Goal: Task Accomplishment & Management: Use online tool/utility

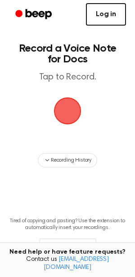
click at [107, 11] on link "Log in" at bounding box center [106, 14] width 40 height 22
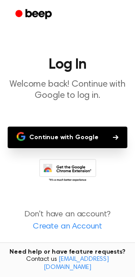
click at [57, 138] on button "Continue with Google" at bounding box center [68, 138] width 120 height 22
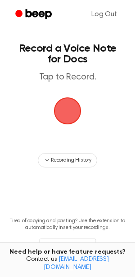
click at [28, 139] on main "Record a Voice Note for Docs Tap to Record. Recording History Tired of copying …" at bounding box center [67, 144] width 135 height 289
click at [65, 116] on span "button" at bounding box center [67, 111] width 50 height 50
click at [66, 123] on span "button" at bounding box center [68, 111] width 38 height 38
click at [60, 100] on span "button" at bounding box center [67, 110] width 33 height 33
click at [69, 71] on header "Record a Voice Note for Docs Tap to Record." at bounding box center [67, 63] width 103 height 40
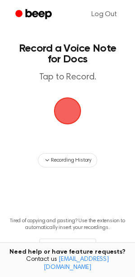
click at [61, 127] on span "button" at bounding box center [67, 111] width 50 height 50
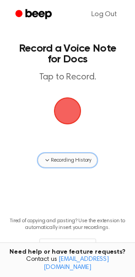
click at [58, 156] on button "Recording History" at bounding box center [67, 160] width 59 height 14
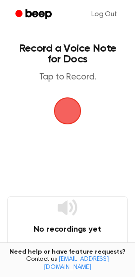
scroll to position [40, 0]
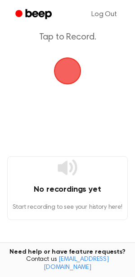
click at [83, 73] on main "Record a Voice Note for Docs Tap to Record. No recordings yet Start recording t…" at bounding box center [67, 150] width 135 height 381
click at [71, 85] on main "Record a Voice Note for Docs Tap to Record. No recordings yet Start recording t…" at bounding box center [67, 150] width 135 height 381
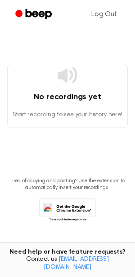
scroll to position [0, 0]
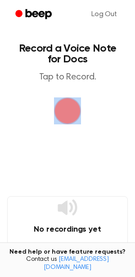
click at [66, 117] on span "button" at bounding box center [67, 111] width 50 height 50
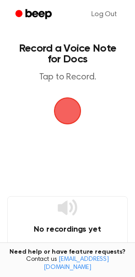
click at [96, 106] on main "Record a Voice Note for Docs Tap to Record. No recordings yet Start recording t…" at bounding box center [67, 190] width 135 height 381
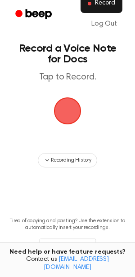
click at [98, 4] on span "Record" at bounding box center [105, 4] width 20 height 8
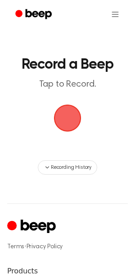
click at [74, 110] on span "button" at bounding box center [67, 118] width 25 height 25
click at [73, 115] on span "button" at bounding box center [67, 118] width 25 height 25
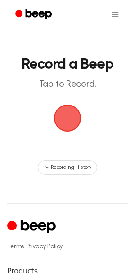
click at [73, 115] on span "button" at bounding box center [67, 118] width 25 height 25
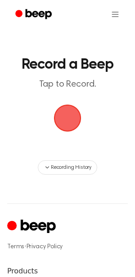
click at [73, 115] on span "button" at bounding box center [67, 118] width 25 height 25
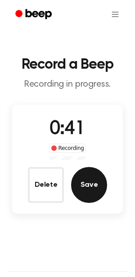
click at [82, 172] on button "Save" at bounding box center [89, 185] width 36 height 36
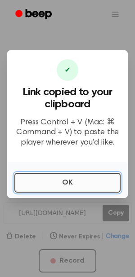
click at [67, 179] on button "OK" at bounding box center [67, 183] width 106 height 20
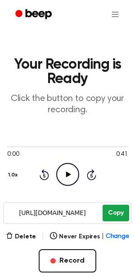
click at [106, 208] on button "Copy" at bounding box center [116, 213] width 27 height 17
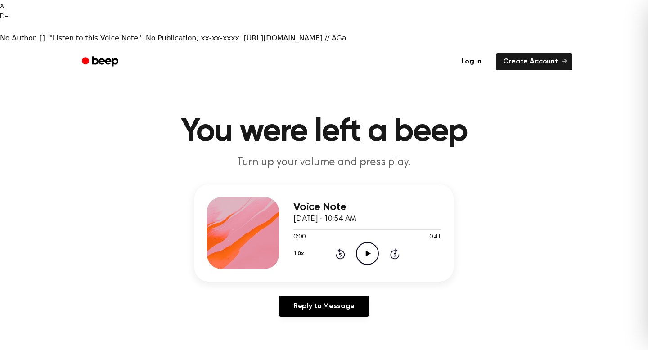
click at [366, 250] on icon at bounding box center [367, 253] width 5 height 6
click at [352, 225] on div at bounding box center [366, 228] width 147 height 7
click at [361, 242] on icon "Pause Audio" at bounding box center [367, 253] width 23 height 23
